Goal: Task Accomplishment & Management: Manage account settings

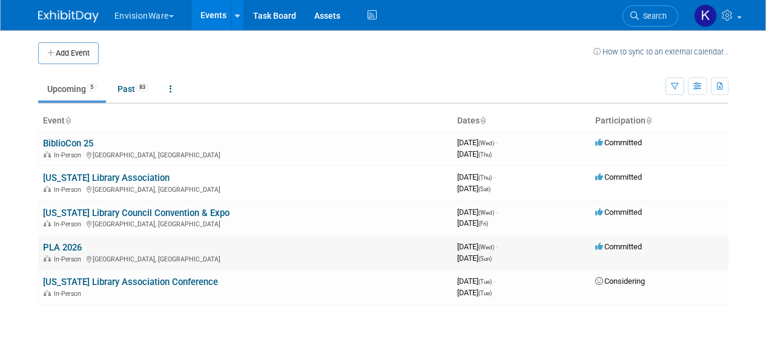
click at [60, 244] on link "PLA 2026" at bounding box center [62, 247] width 39 height 11
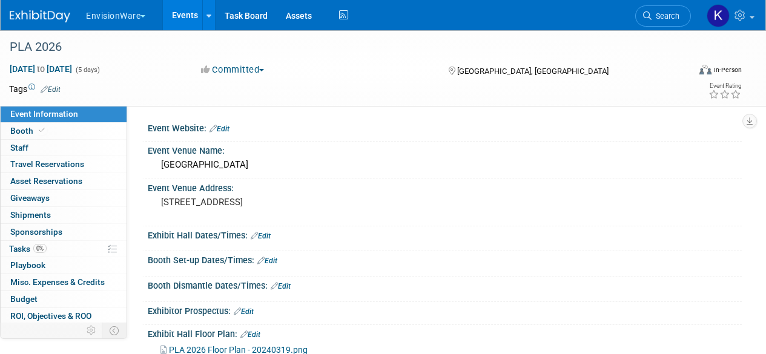
click at [29, 18] on img at bounding box center [40, 16] width 61 height 12
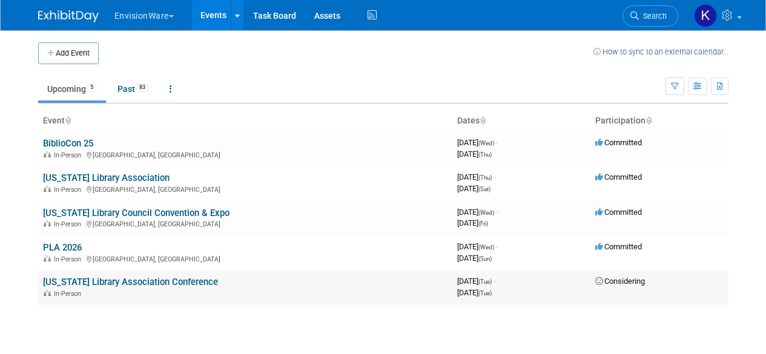
click at [67, 284] on link "[US_STATE] Library Association Conference" at bounding box center [130, 282] width 175 height 11
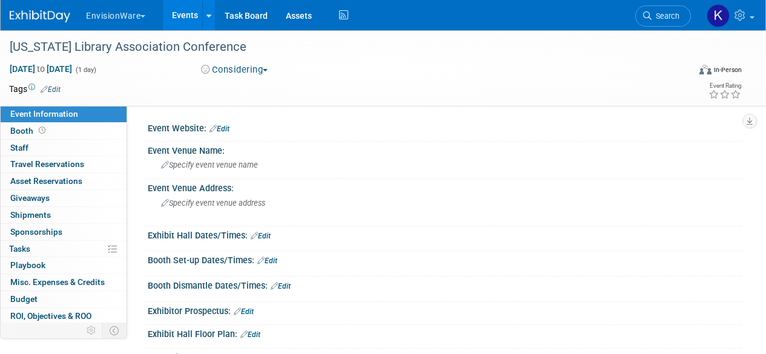
click at [49, 22] on img at bounding box center [40, 16] width 61 height 12
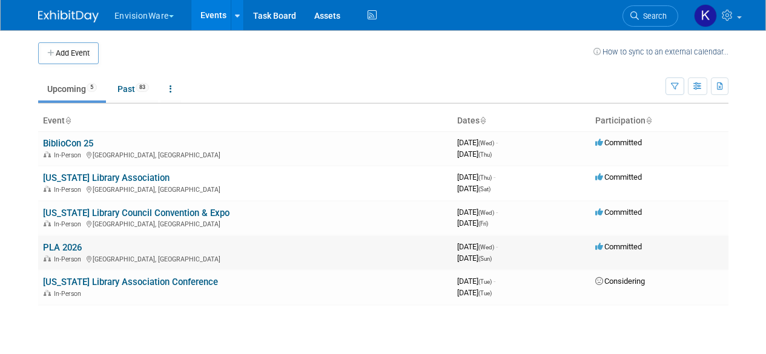
click at [73, 248] on link "PLA 2026" at bounding box center [62, 247] width 39 height 11
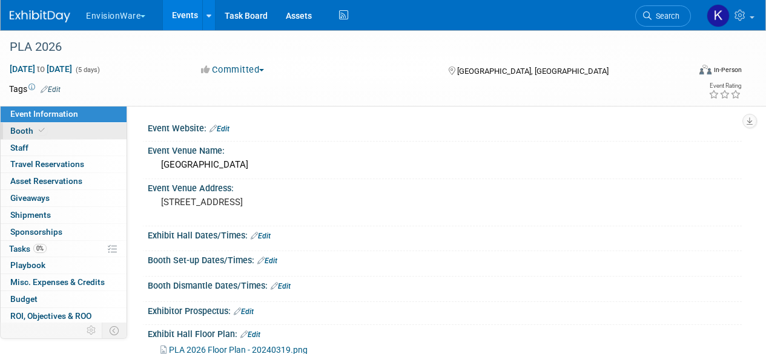
click at [37, 128] on span at bounding box center [41, 130] width 11 height 9
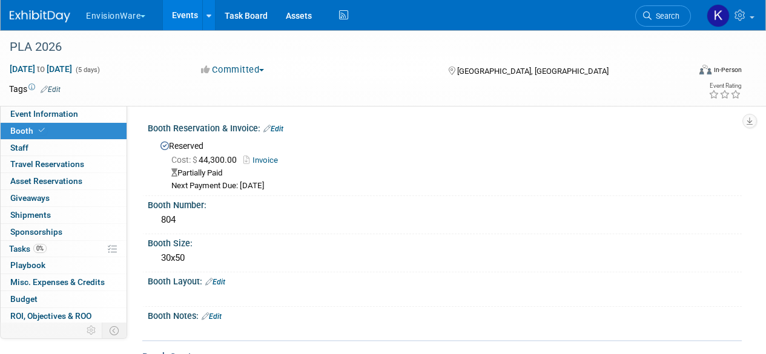
click at [25, 18] on img at bounding box center [40, 16] width 61 height 12
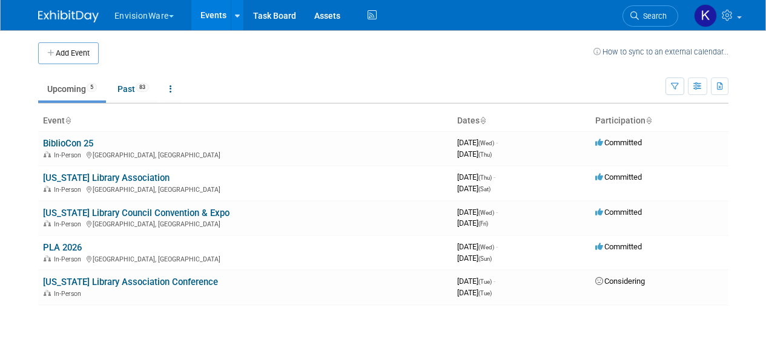
click at [65, 64] on td "Upcoming 5 Past 83 All Events 88 Past and Upcoming Grouped Annually Events grou…" at bounding box center [352, 83] width 628 height 39
click at [68, 59] on button "Add Event" at bounding box center [68, 53] width 61 height 22
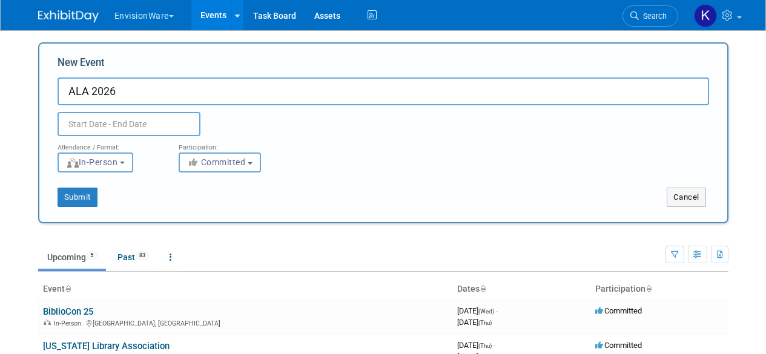
type input "ALA 2026"
click at [136, 125] on input "text" at bounding box center [129, 124] width 143 height 24
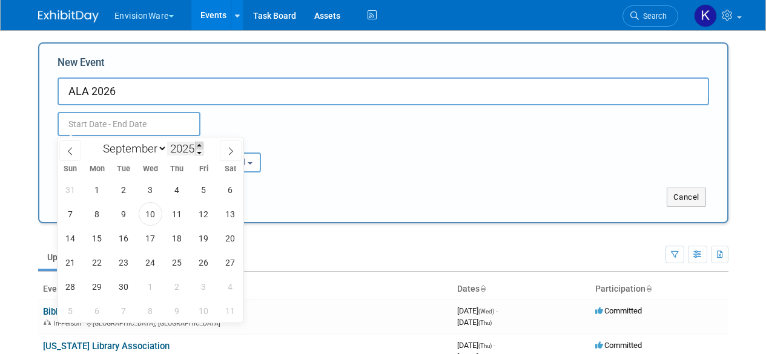
click at [204, 142] on div "January February March April May June July August September October November De…" at bounding box center [151, 148] width 140 height 21
click at [201, 144] on span at bounding box center [199, 145] width 8 height 7
type input "2026"
click at [159, 154] on select "January February March April May June July August September October November De…" at bounding box center [133, 148] width 70 height 15
select select "5"
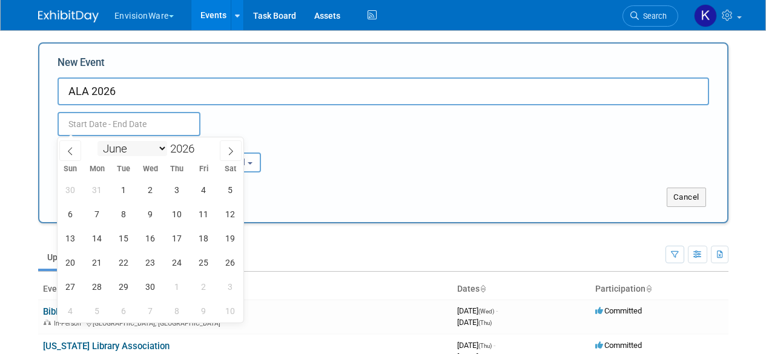
click at [98, 141] on select "January February March April May June July August September October November De…" at bounding box center [133, 148] width 70 height 15
click at [172, 265] on span "25" at bounding box center [177, 263] width 24 height 24
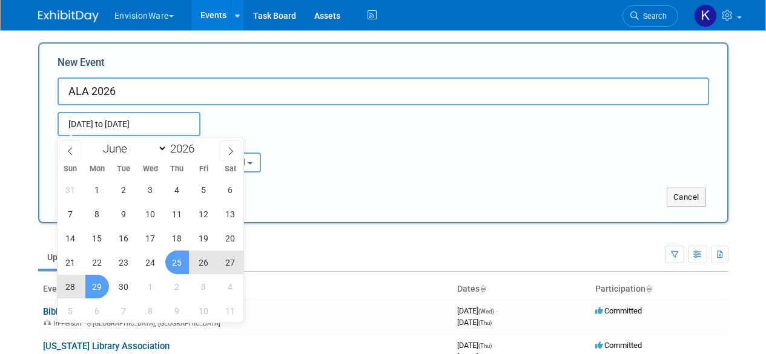
click at [87, 285] on span "29" at bounding box center [97, 287] width 24 height 24
type input "Jun 25, 2026 to Jun 29, 2026"
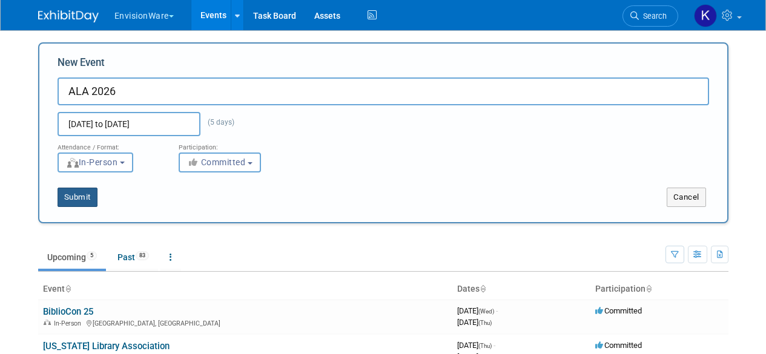
click at [77, 196] on button "Submit" at bounding box center [78, 197] width 40 height 19
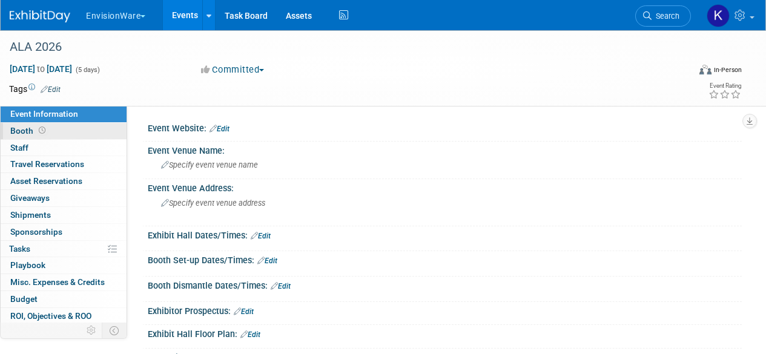
click at [67, 133] on link "Booth" at bounding box center [64, 131] width 126 height 16
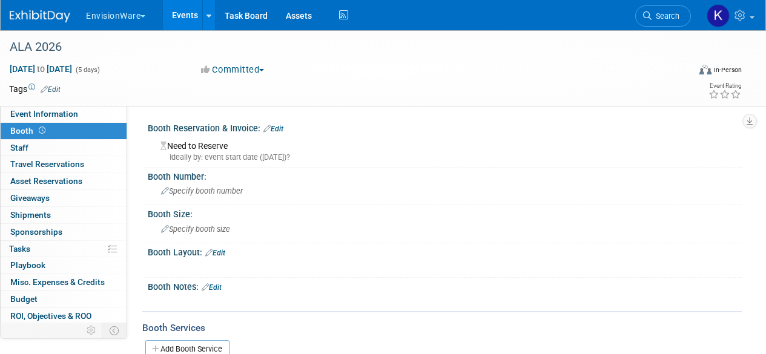
click at [203, 148] on div "Need to Reserve Ideally by: event start date ([DATE])?" at bounding box center [445, 150] width 576 height 26
click at [281, 133] on link "Edit" at bounding box center [274, 129] width 20 height 8
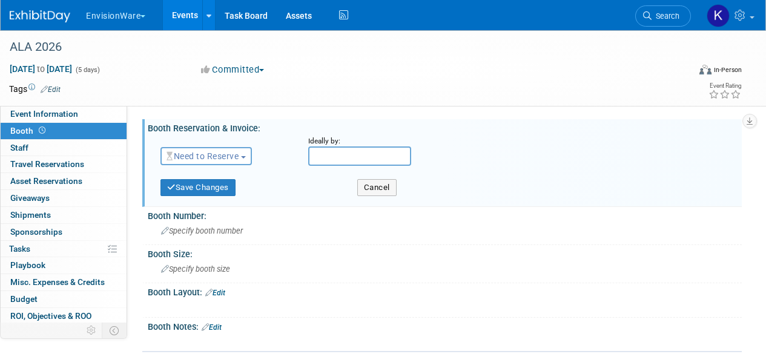
click at [239, 159] on span "Need to Reserve" at bounding box center [203, 156] width 72 height 10
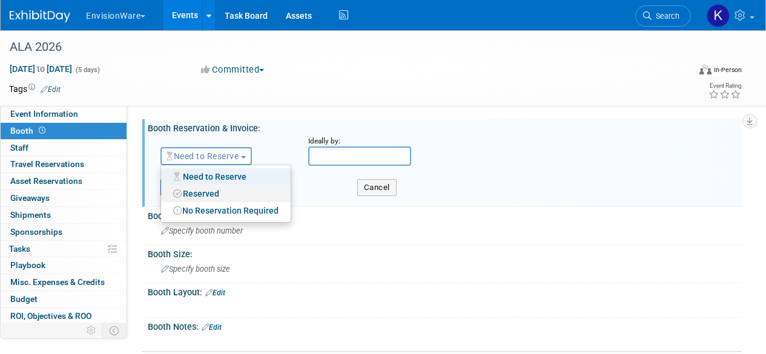
click at [229, 191] on link "Reserved" at bounding box center [226, 193] width 130 height 17
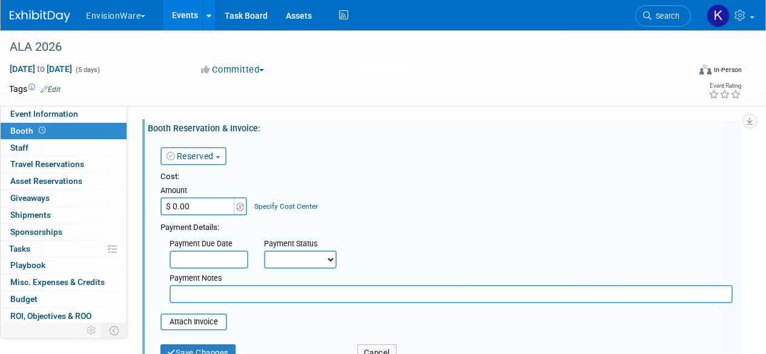
click at [221, 202] on input "$ 0.00" at bounding box center [199, 207] width 76 height 18
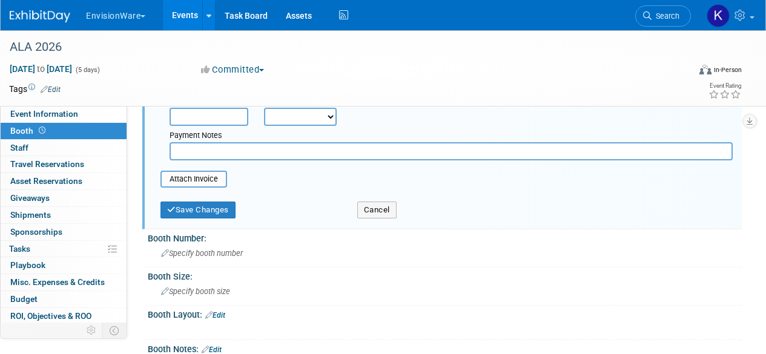
scroll to position [182, 0]
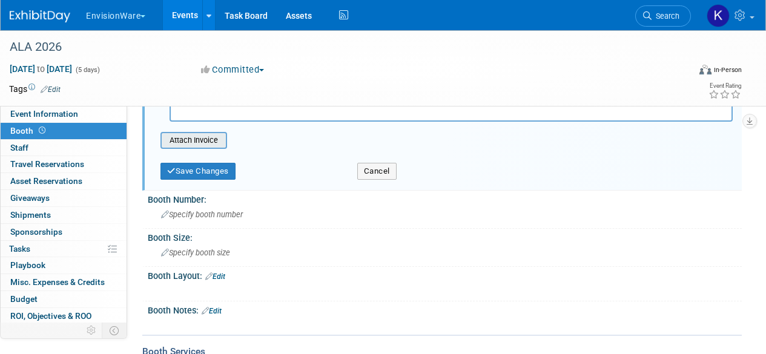
type input "$ 19,900.00"
click at [186, 137] on input "file" at bounding box center [154, 140] width 144 height 15
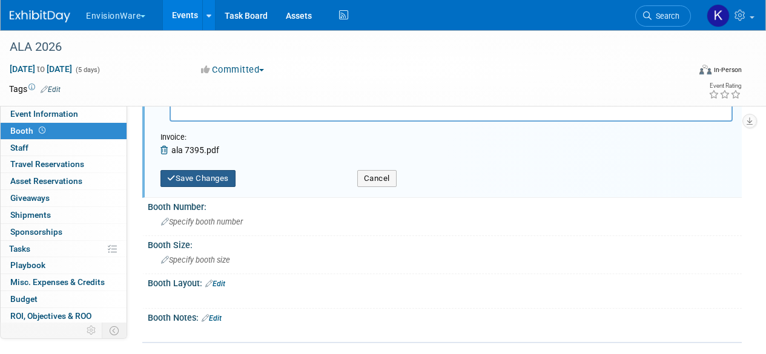
click at [198, 187] on button "Save Changes" at bounding box center [198, 178] width 75 height 17
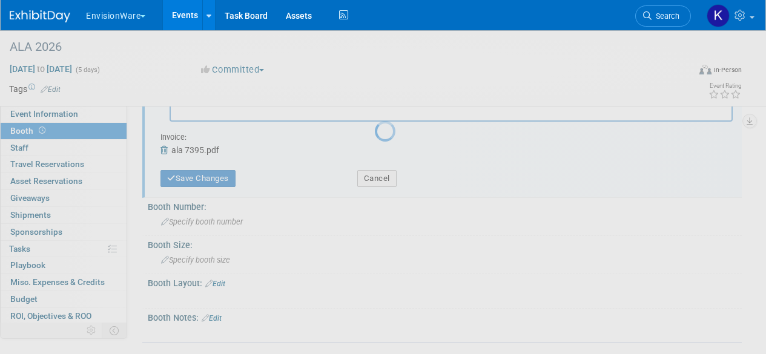
scroll to position [158, 0]
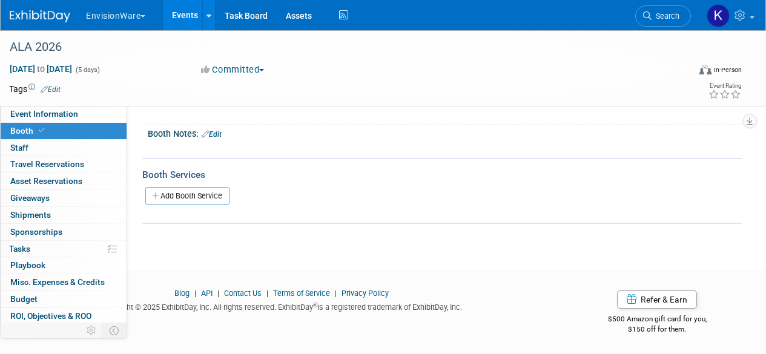
click at [21, 16] on img at bounding box center [40, 16] width 61 height 12
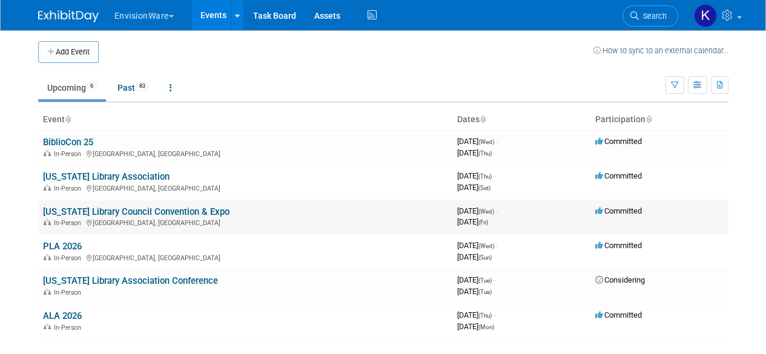
scroll to position [129, 0]
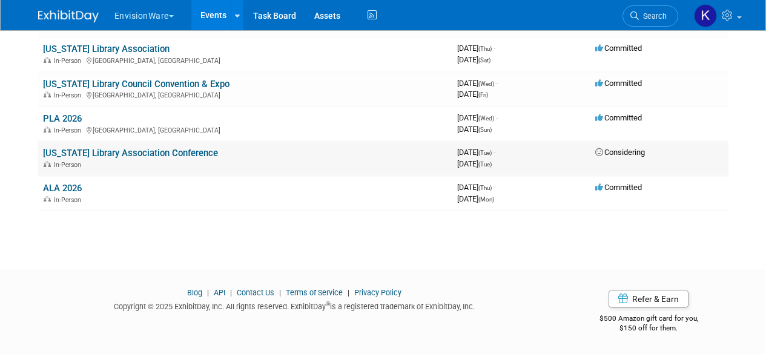
click at [628, 155] on span "Considering" at bounding box center [621, 152] width 50 height 9
click at [150, 152] on link "[US_STATE] Library Association Conference" at bounding box center [130, 153] width 175 height 11
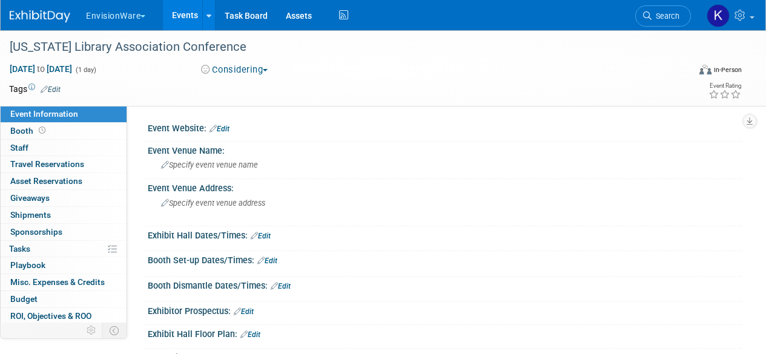
click at [221, 65] on button "Considering" at bounding box center [235, 70] width 76 height 13
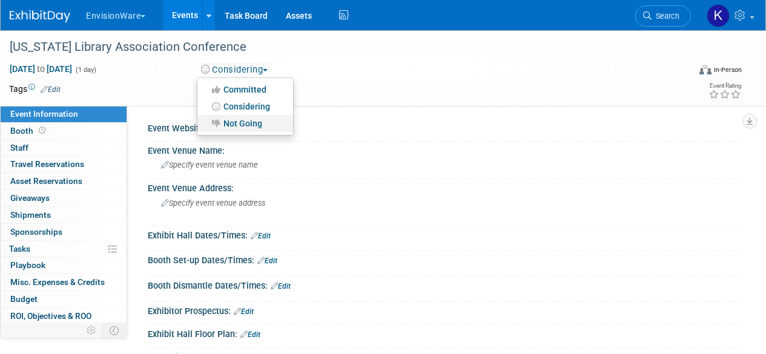
click at [236, 130] on link "Not Going" at bounding box center [246, 123] width 96 height 17
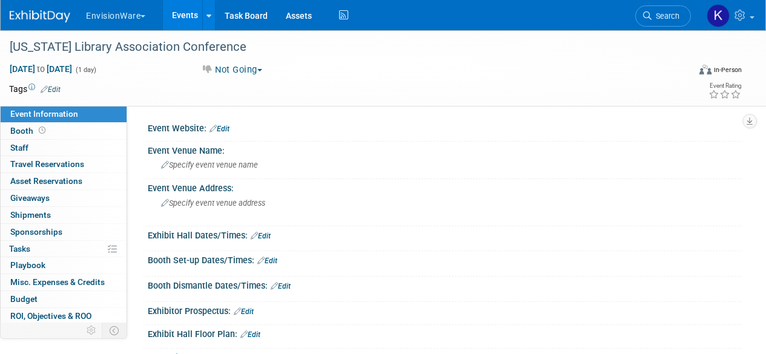
click at [40, 15] on img at bounding box center [40, 16] width 61 height 12
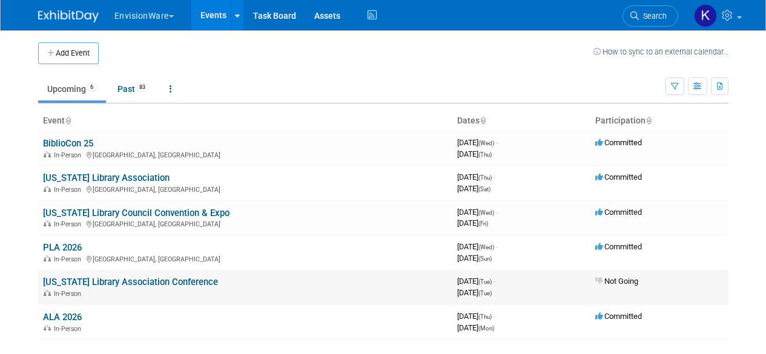
click at [492, 291] on span "May 19, 2026 (Tue)" at bounding box center [474, 292] width 35 height 9
drag, startPoint x: 566, startPoint y: 285, endPoint x: 556, endPoint y: 296, distance: 14.6
click at [556, 296] on div "May 19, 2026 (Tue)" at bounding box center [521, 293] width 128 height 12
click at [706, 91] on button "button" at bounding box center [697, 87] width 19 height 18
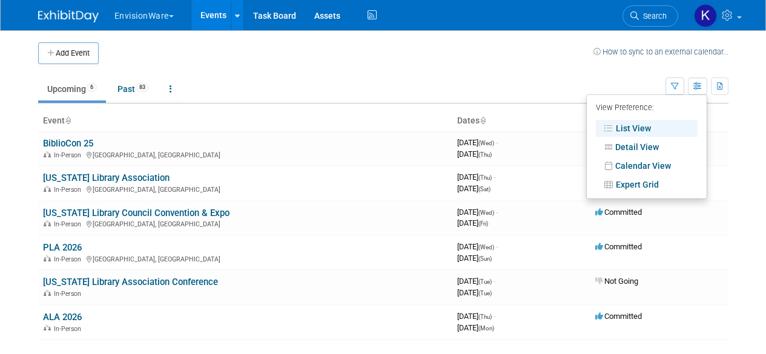
click at [729, 142] on div "Add Event How to sync to an external calendar... New Event Duplicate Event Warn…" at bounding box center [383, 203] width 709 height 347
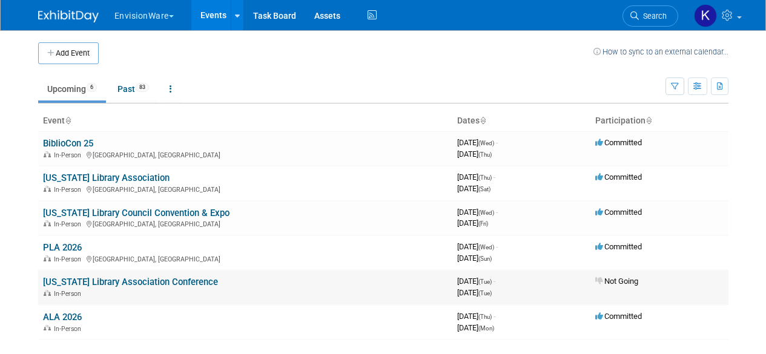
click at [147, 282] on link "[US_STATE] Library Association Conference" at bounding box center [130, 282] width 175 height 11
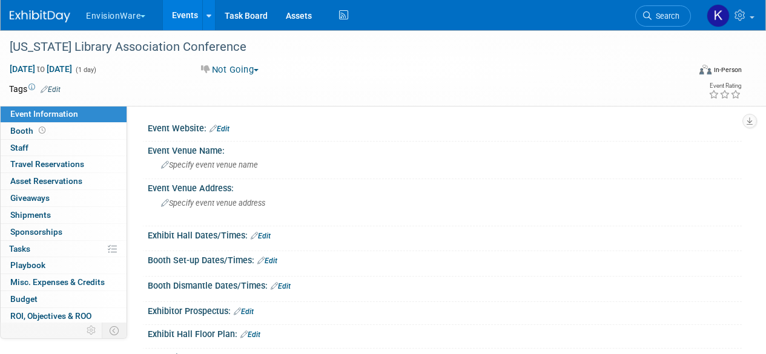
click at [245, 75] on button "Not Going" at bounding box center [230, 70] width 67 height 13
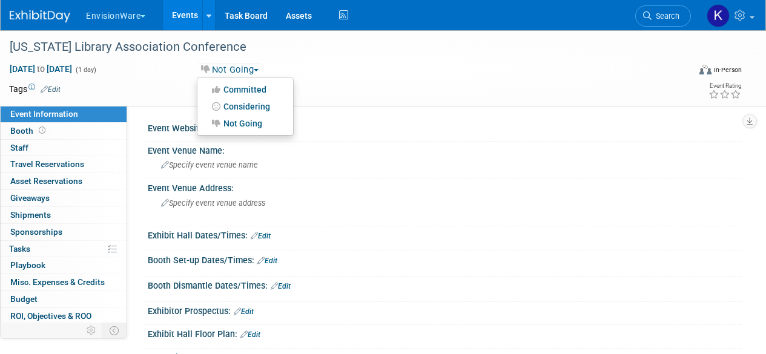
click at [96, 70] on span "(1 day)" at bounding box center [86, 70] width 22 height 8
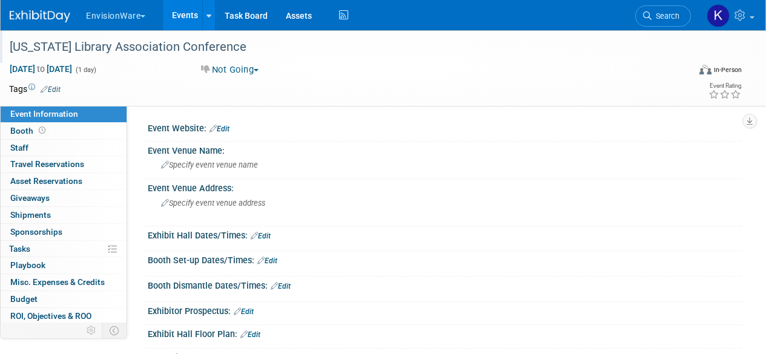
click at [141, 56] on div "[US_STATE] Library Association Conference" at bounding box center [342, 47] width 674 height 22
